Goal: Check status: Check status

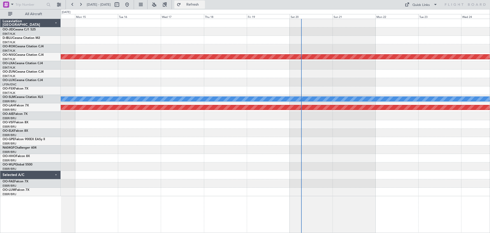
click at [204, 5] on span "Refresh" at bounding box center [192, 5] width 21 height 4
